Goal: Navigation & Orientation: Find specific page/section

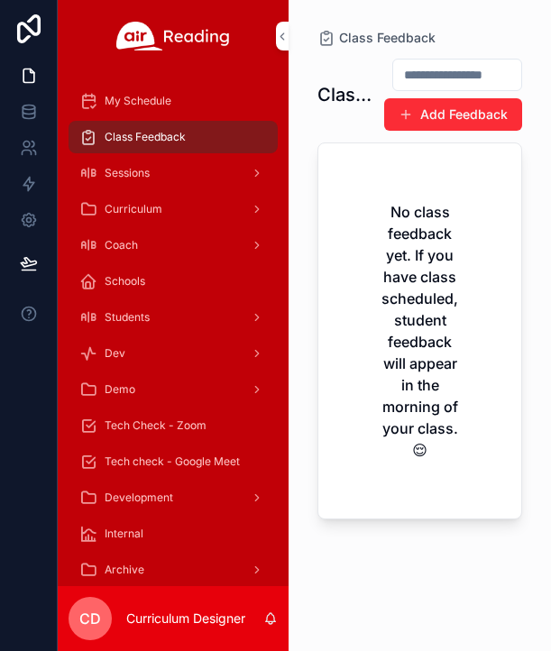
click at [144, 169] on span "Sessions" at bounding box center [127, 173] width 45 height 14
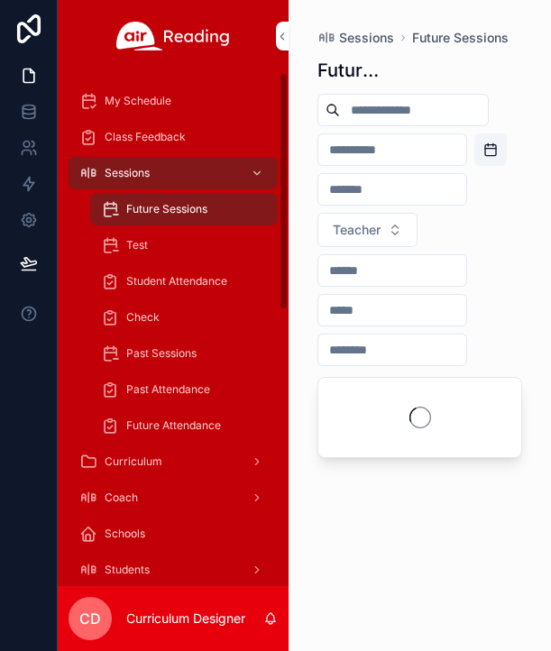
click at [183, 104] on div "My Schedule" at bounding box center [172, 101] width 187 height 29
